Goal: Task Accomplishment & Management: Manage account settings

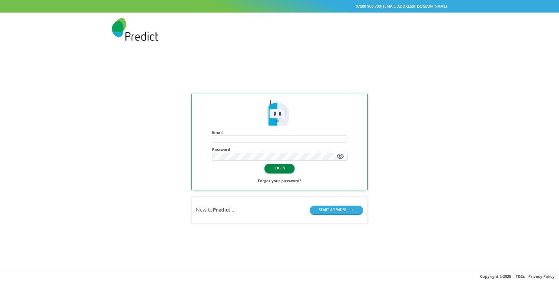
type input "**********"
click at [289, 168] on button "LOG IN" at bounding box center [279, 168] width 30 height 9
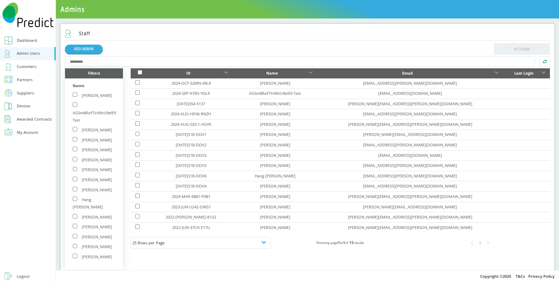
click at [27, 65] on div "Customers" at bounding box center [27, 66] width 20 height 7
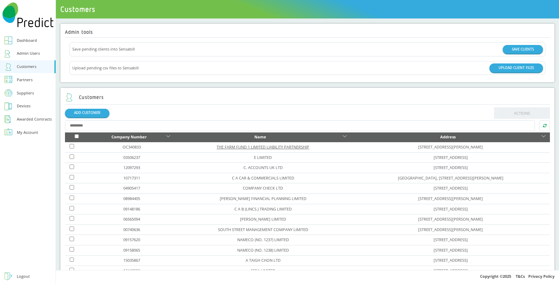
click at [233, 147] on link "THE FARM FUND 1 LIMITED LIABILITY PARTNERSHIP" at bounding box center [262, 147] width 93 height 5
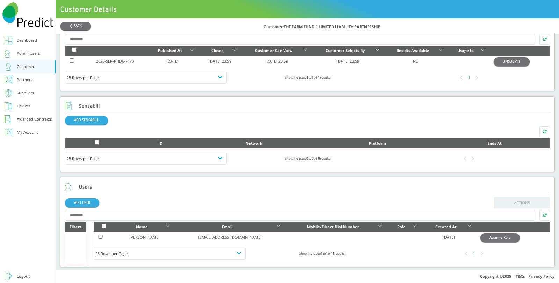
scroll to position [259, 0]
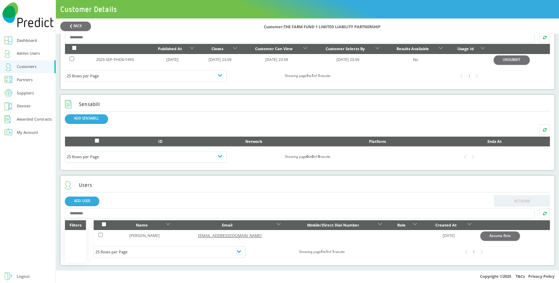
click at [199, 237] on link "jane88@gmail.com" at bounding box center [230, 235] width 64 height 5
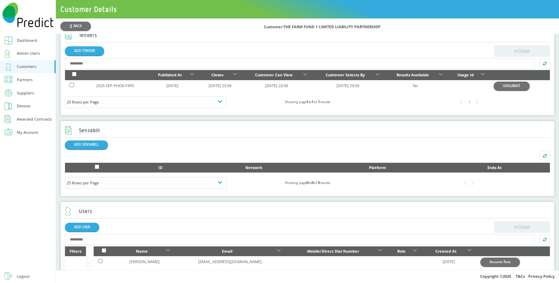
scroll to position [259, 0]
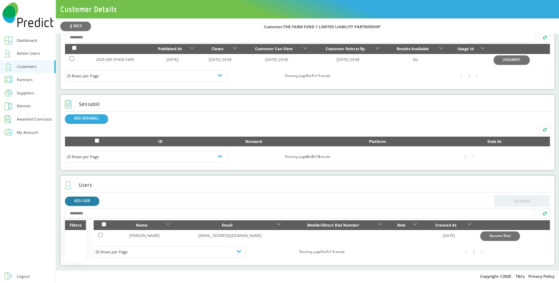
click at [77, 200] on link "ADD USER" at bounding box center [82, 201] width 34 height 9
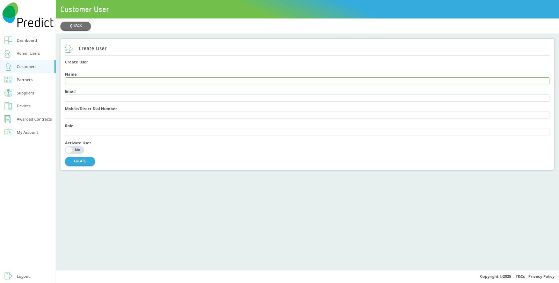
click at [92, 83] on input "text" at bounding box center [307, 81] width 484 height 7
click at [76, 164] on button "CREATE" at bounding box center [80, 161] width 30 height 9
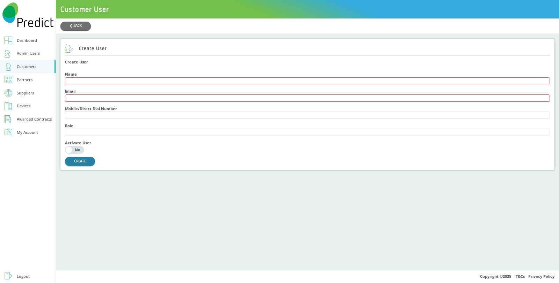
click at [84, 159] on div "CREATE" at bounding box center [307, 161] width 485 height 10
click at [81, 163] on button "CREATE" at bounding box center [80, 161] width 30 height 9
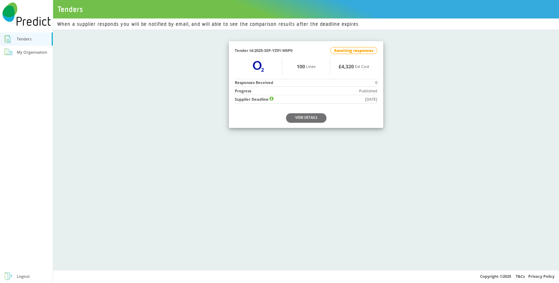
click at [37, 49] on div "My Organisation" at bounding box center [32, 52] width 30 height 7
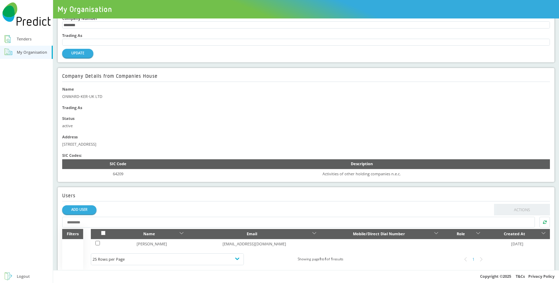
scroll to position [38, 0]
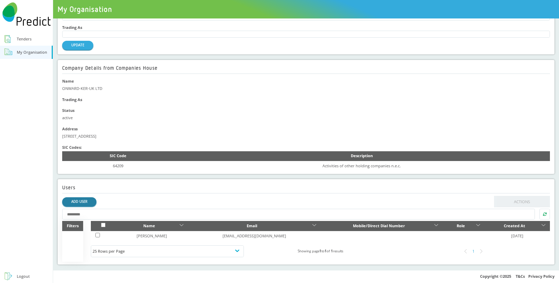
click at [79, 202] on link "ADD USER" at bounding box center [79, 202] width 34 height 9
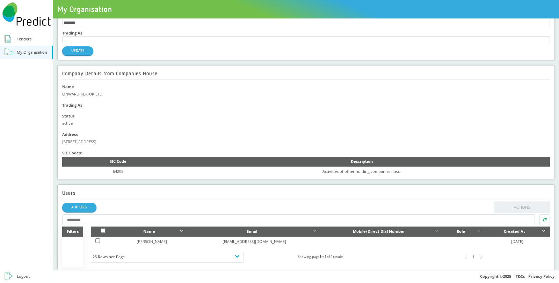
scroll to position [38, 0]
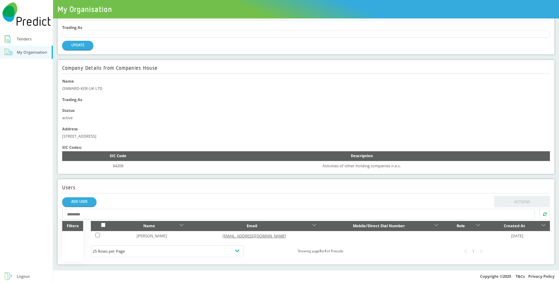
click at [222, 236] on link "jane3467@gmail.com" at bounding box center [254, 236] width 64 height 5
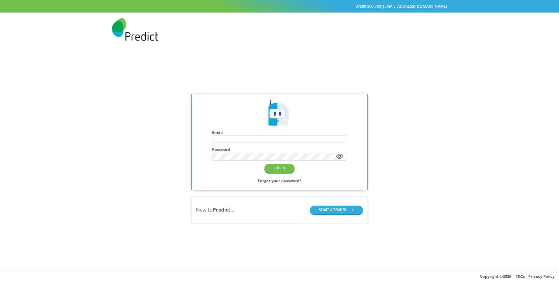
type input "**********"
click at [275, 170] on button "LOG IN" at bounding box center [279, 168] width 30 height 9
click at [270, 170] on button "LOG IN" at bounding box center [279, 168] width 30 height 9
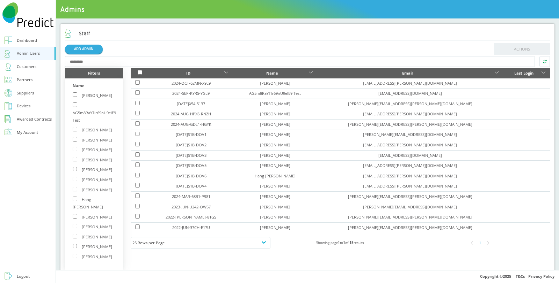
click at [28, 68] on div "Customers" at bounding box center [27, 66] width 20 height 7
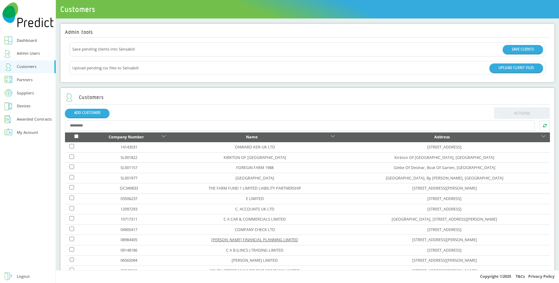
click at [244, 238] on link "[PERSON_NAME] FINANCIAL PLANNING LIMITED" at bounding box center [254, 239] width 87 height 5
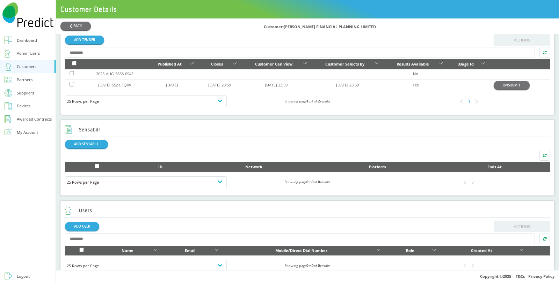
scroll to position [267, 0]
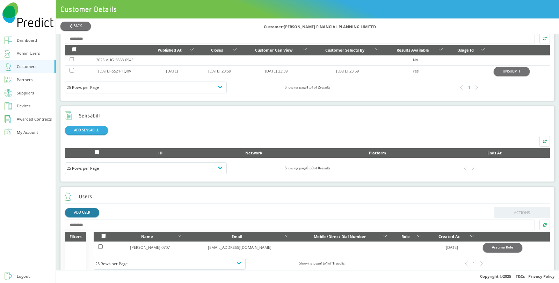
click at [91, 212] on link "ADD USER" at bounding box center [82, 212] width 34 height 9
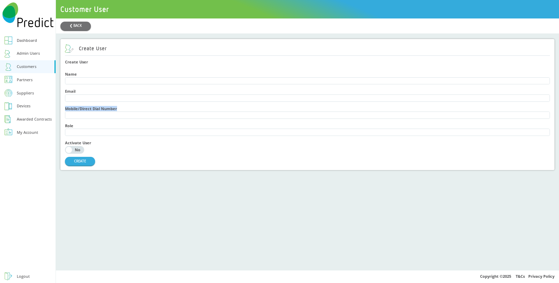
drag, startPoint x: 65, startPoint y: 110, endPoint x: 126, endPoint y: 112, distance: 60.8
click at [126, 111] on h4 "Mobile/Direct Dial Number" at bounding box center [307, 108] width 485 height 5
copy h4 "Mobile/Direct Dial Number"
click at [81, 163] on button "CREATE" at bounding box center [80, 161] width 30 height 9
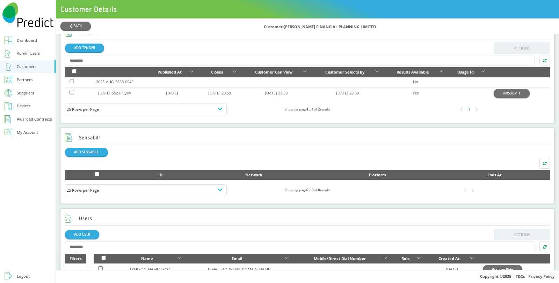
scroll to position [279, 0]
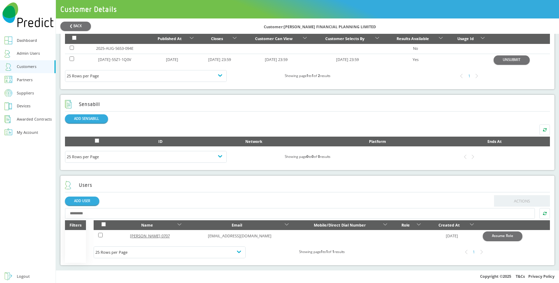
click at [139, 234] on link "Anne 0707" at bounding box center [150, 236] width 40 height 5
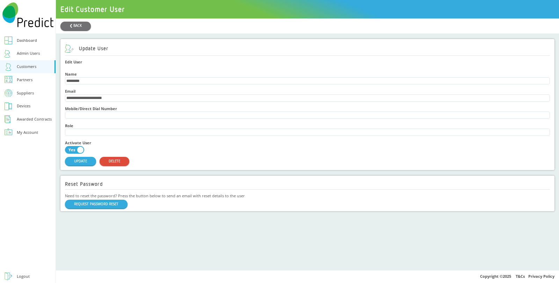
drag, startPoint x: 93, startPoint y: 81, endPoint x: 50, endPoint y: 80, distance: 43.0
click at [50, 80] on div "**********" at bounding box center [279, 141] width 559 height 283
click at [75, 165] on button "UPDATE" at bounding box center [80, 161] width 31 height 9
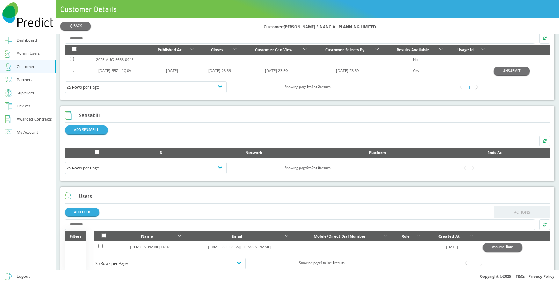
scroll to position [279, 0]
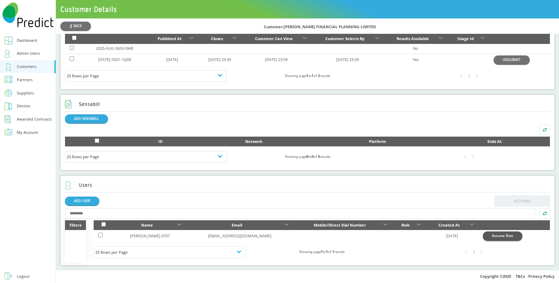
click at [482, 235] on button "Assume Role" at bounding box center [501, 236] width 39 height 9
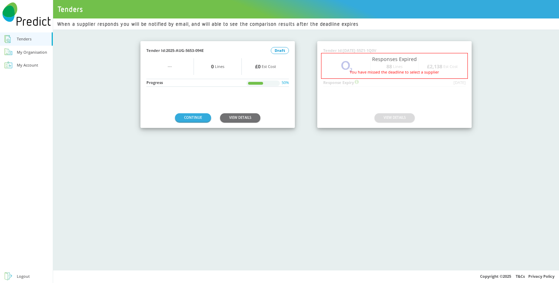
click at [38, 54] on div "My Organisation" at bounding box center [32, 52] width 30 height 7
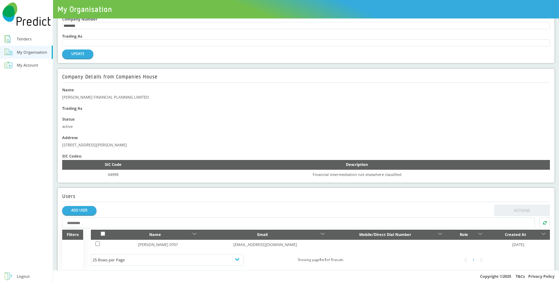
scroll to position [38, 0]
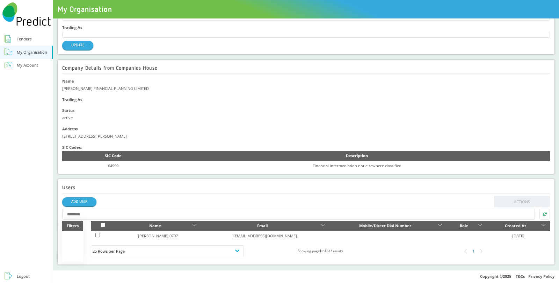
click at [150, 237] on link "[PERSON_NAME] 0707" at bounding box center [158, 236] width 40 height 5
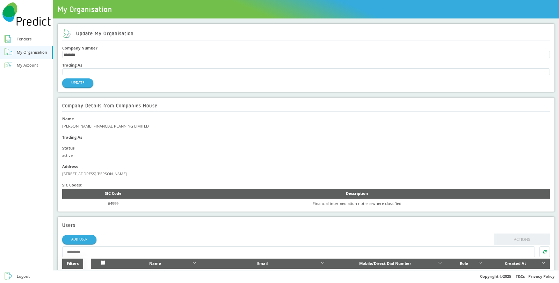
scroll to position [38, 0]
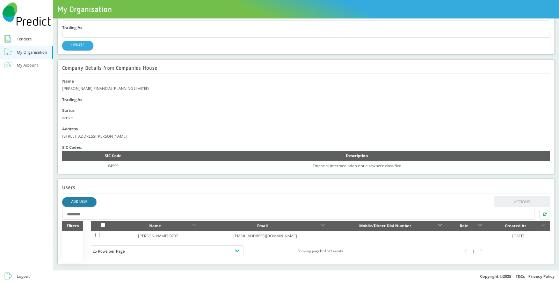
click at [82, 204] on link "ADD USER" at bounding box center [79, 202] width 34 height 9
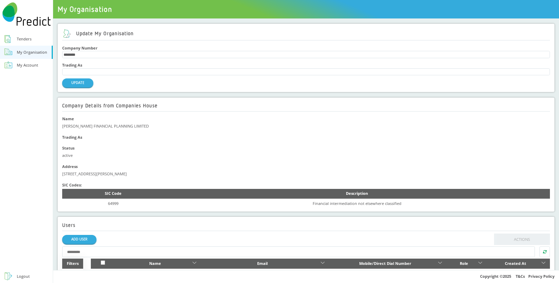
click at [27, 72] on link "My Account" at bounding box center [26, 65] width 53 height 13
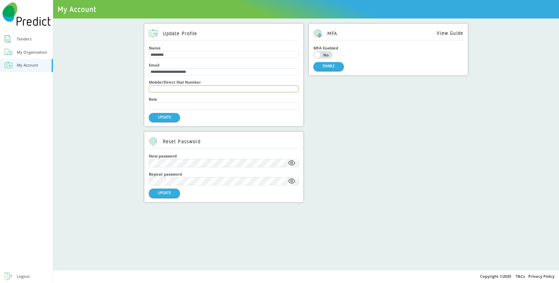
click at [182, 90] on input "text" at bounding box center [223, 89] width 149 height 7
click at [170, 51] on input "*********" at bounding box center [223, 54] width 149 height 7
drag, startPoint x: 174, startPoint y: 55, endPoint x: 140, endPoint y: 56, distance: 33.9
click at [140, 56] on div "**********" at bounding box center [306, 113] width 496 height 179
click at [168, 124] on div "**********" at bounding box center [224, 83] width 150 height 80
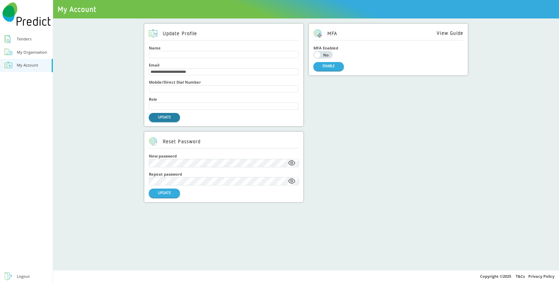
click at [170, 119] on button "UPDATE" at bounding box center [164, 117] width 31 height 9
click at [165, 90] on input "text" at bounding box center [223, 89] width 149 height 7
type input "***"
click at [171, 119] on button "UPDATE" at bounding box center [164, 117] width 31 height 9
type input "*********"
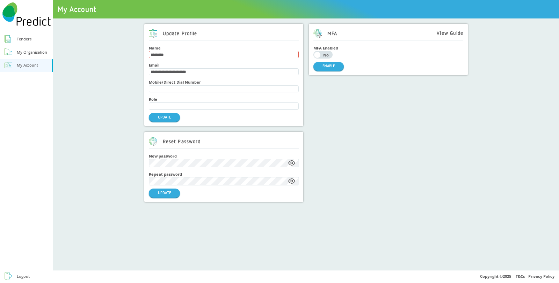
click at [23, 276] on div "Logout" at bounding box center [23, 276] width 13 height 7
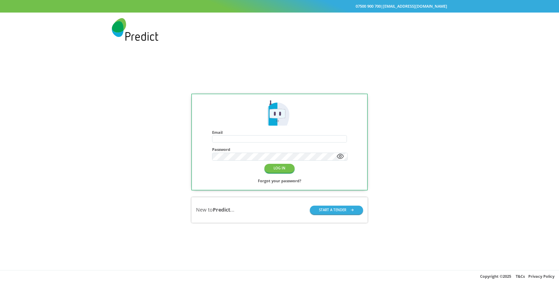
type input "**********"
click at [284, 168] on button "LOG IN" at bounding box center [279, 168] width 30 height 9
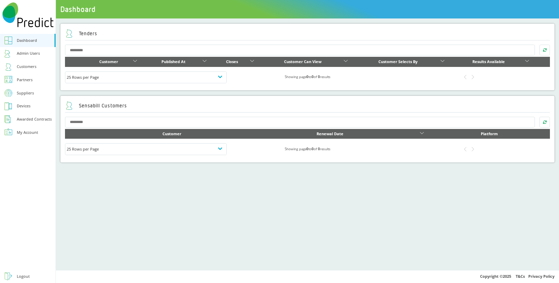
click at [30, 68] on div "Customers" at bounding box center [27, 66] width 20 height 7
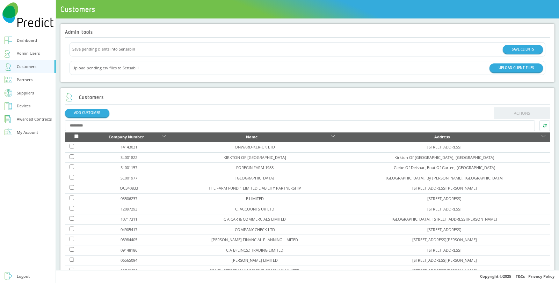
click at [226, 250] on link "C A B (LINCS.) TRADING LIMITED" at bounding box center [254, 250] width 57 height 5
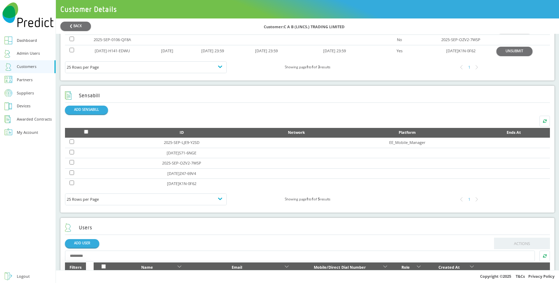
scroll to position [352, 0]
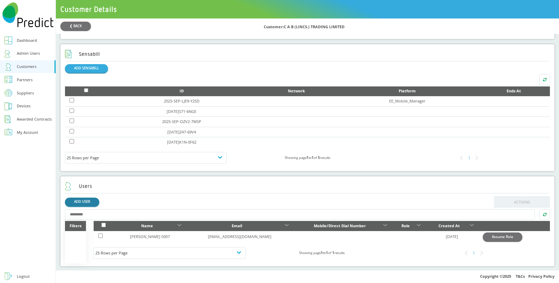
click at [92, 204] on link "ADD USER" at bounding box center [82, 202] width 34 height 9
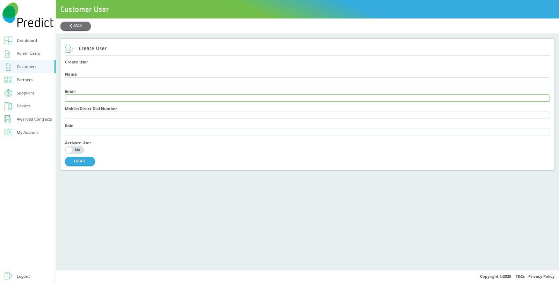
click at [86, 98] on input "text" at bounding box center [307, 98] width 484 height 7
click at [169, 224] on div "❮ BACK Create User Create User Name Email Mobile/Direct Dial Number Role Activa…" at bounding box center [307, 145] width 503 height 252
click at [102, 103] on div "Email" at bounding box center [307, 95] width 485 height 17
click at [104, 102] on input "text" at bounding box center [307, 98] width 484 height 7
type input "*"
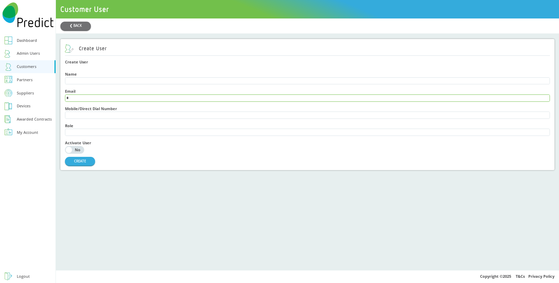
click at [65, 157] on button "CREATE" at bounding box center [80, 161] width 30 height 9
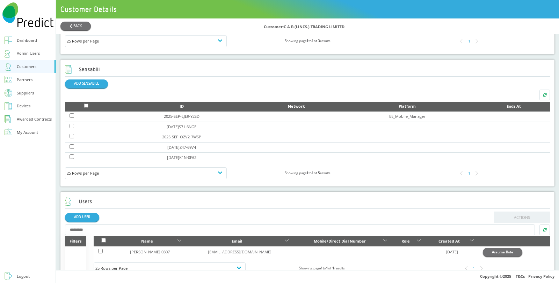
scroll to position [352, 0]
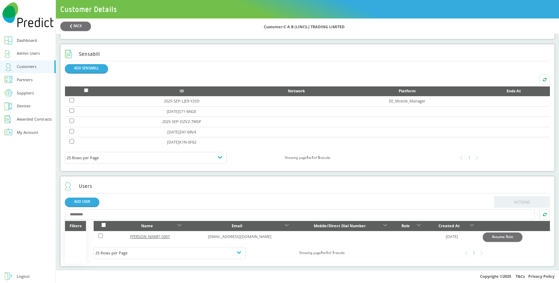
click at [144, 236] on link "anne 0307" at bounding box center [150, 236] width 40 height 5
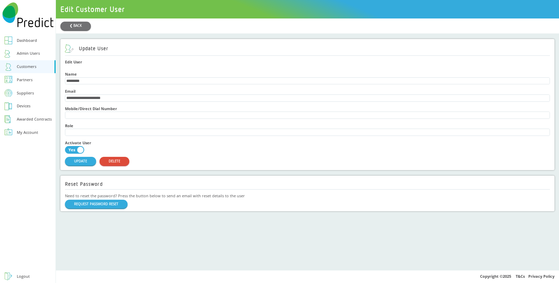
click at [218, 231] on div "**********" at bounding box center [307, 145] width 503 height 252
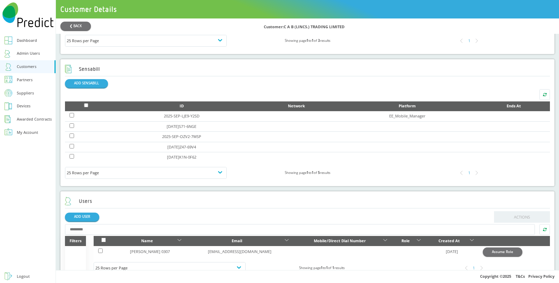
scroll to position [352, 0]
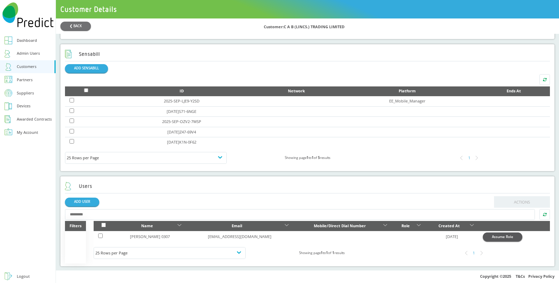
click at [489, 238] on button "Assume Role" at bounding box center [501, 237] width 39 height 9
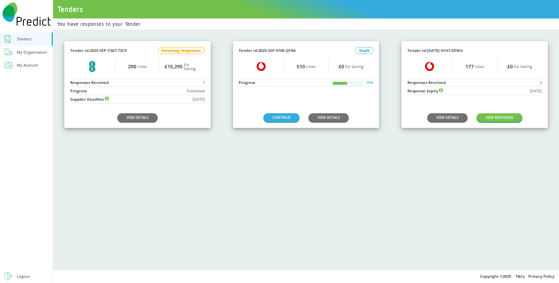
click at [35, 52] on div "My Organisation" at bounding box center [32, 52] width 30 height 7
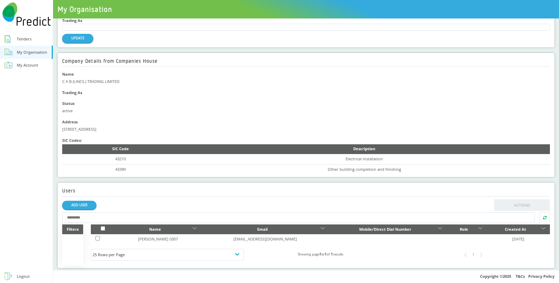
scroll to position [48, 0]
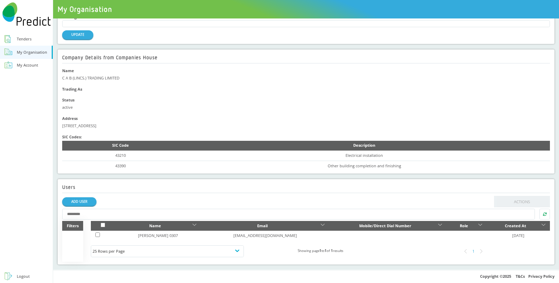
click at [95, 206] on div "ADD USER" at bounding box center [79, 202] width 34 height 12
click at [87, 203] on link "ADD USER" at bounding box center [79, 202] width 34 height 9
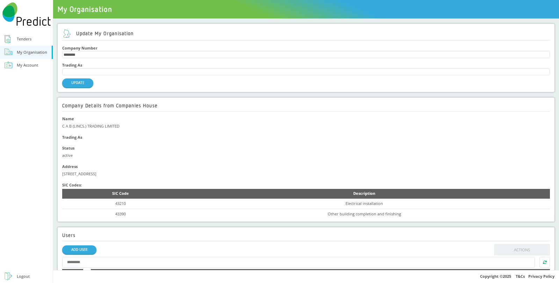
scroll to position [48, 0]
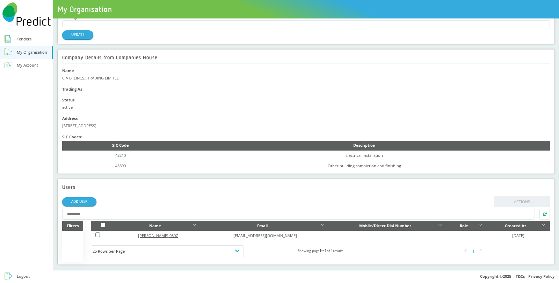
click at [140, 234] on link "[PERSON_NAME] 0307" at bounding box center [158, 235] width 40 height 5
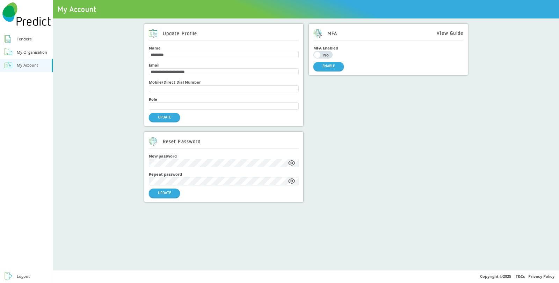
click at [27, 277] on div "Logout" at bounding box center [23, 276] width 13 height 7
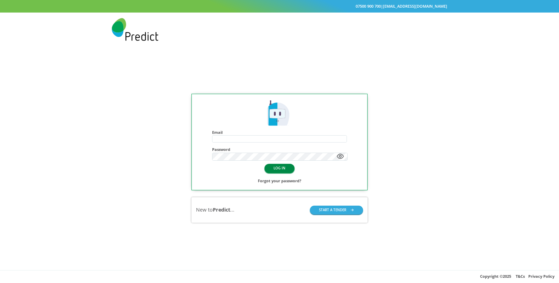
type input "**********"
click at [268, 171] on button "LOG IN" at bounding box center [279, 168] width 30 height 9
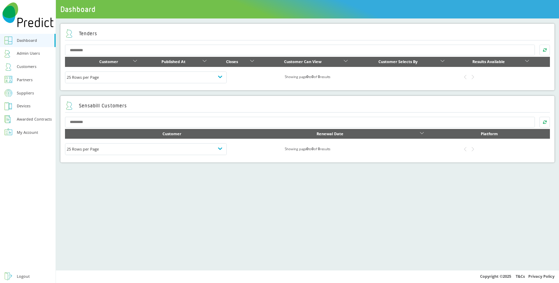
click at [31, 68] on div "Customers" at bounding box center [27, 66] width 20 height 7
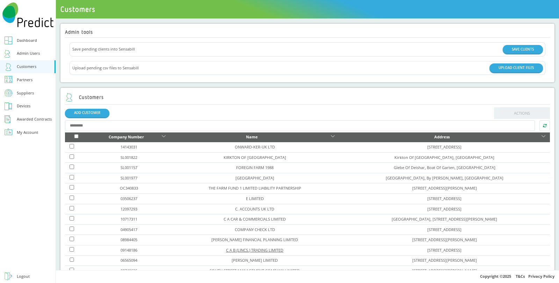
click at [229, 249] on link "C A B (LINCS.) TRADING LIMITED" at bounding box center [254, 250] width 57 height 5
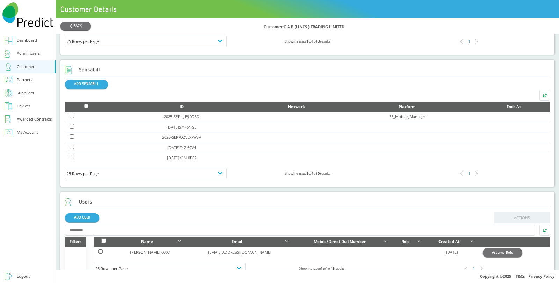
scroll to position [352, 0]
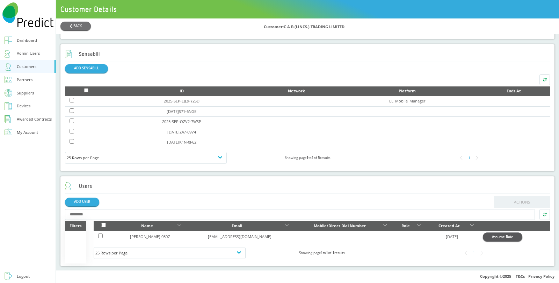
click at [482, 238] on button "Assume Role" at bounding box center [501, 237] width 39 height 9
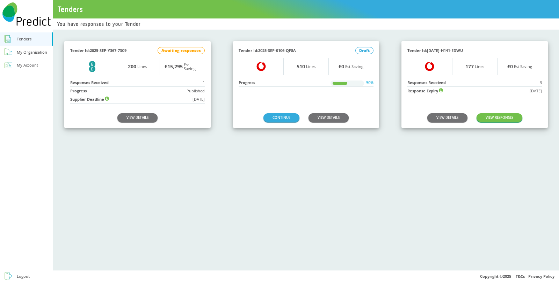
click at [32, 68] on div "My Account" at bounding box center [27, 65] width 21 height 7
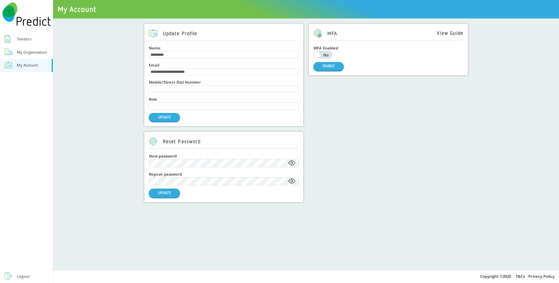
click at [113, 197] on div "**********" at bounding box center [306, 113] width 496 height 179
click at [23, 34] on link "Tenders" at bounding box center [26, 38] width 53 height 13
